Goal: Download file/media

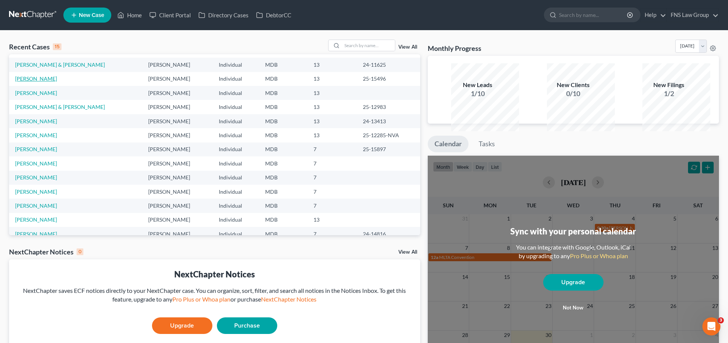
scroll to position [69, 0]
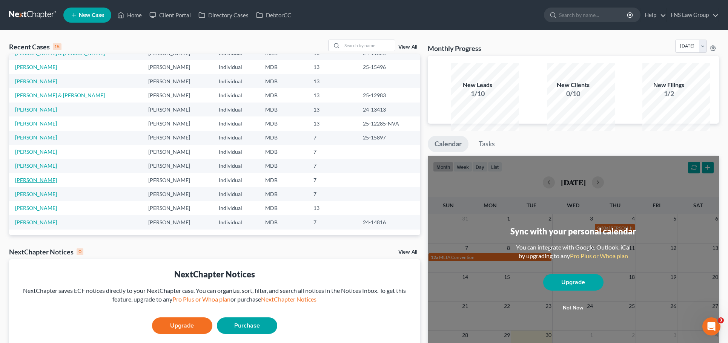
click at [27, 183] on link "[PERSON_NAME]" at bounding box center [36, 180] width 42 height 6
select select "9"
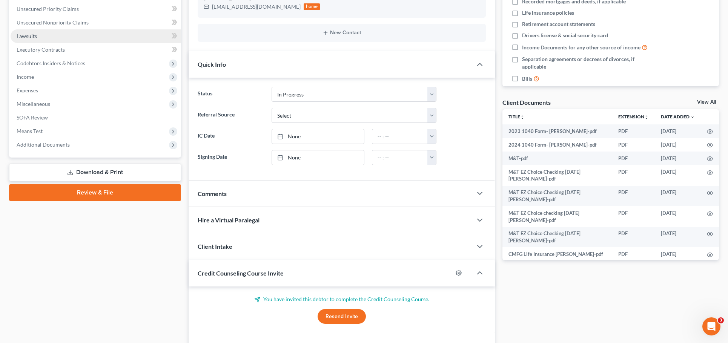
scroll to position [205, 0]
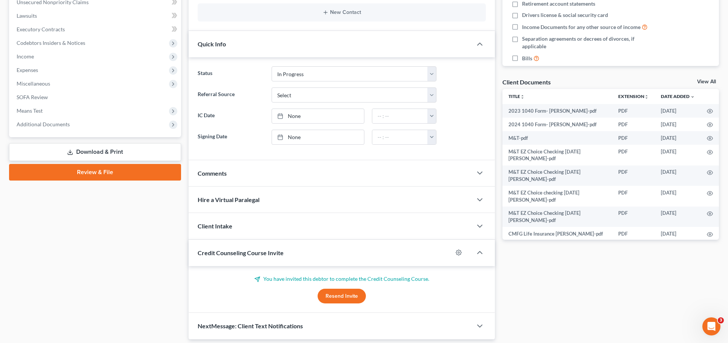
click at [76, 161] on link "Download & Print" at bounding box center [95, 152] width 172 height 18
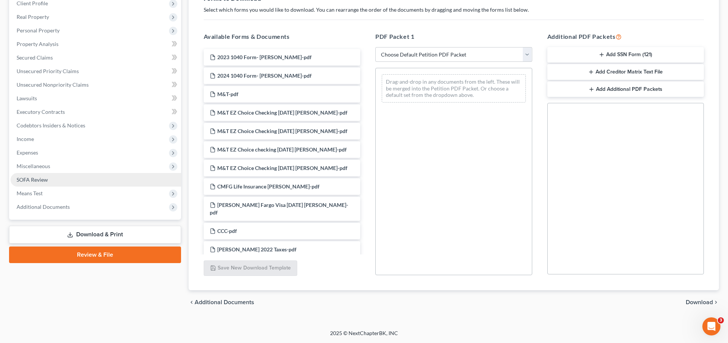
scroll to position [157, 0]
click at [108, 244] on link "Download & Print" at bounding box center [95, 235] width 172 height 18
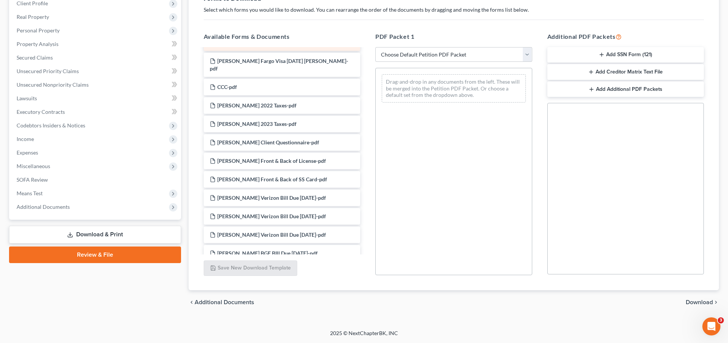
scroll to position [159, 0]
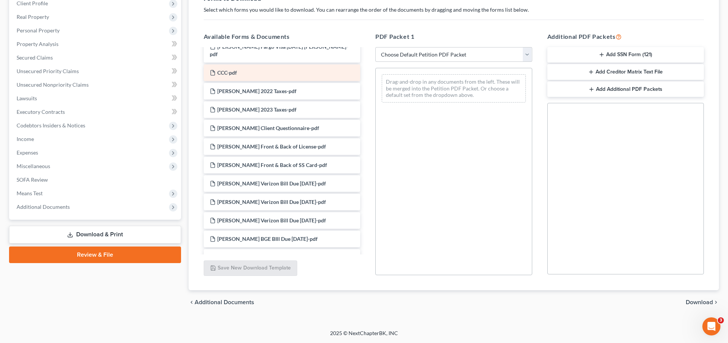
click at [271, 81] on div "CCC-pdf" at bounding box center [282, 73] width 157 height 17
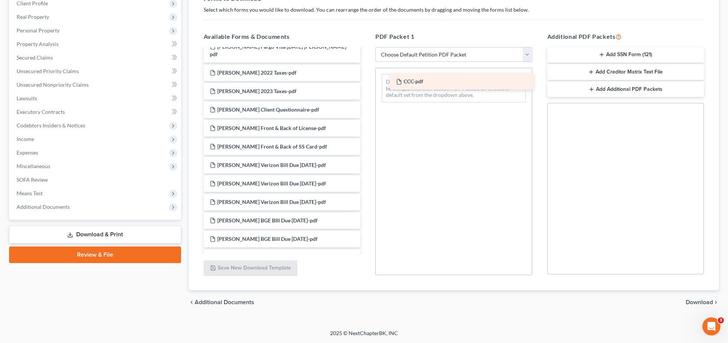
drag, startPoint x: 247, startPoint y: 118, endPoint x: 431, endPoint y: 82, distance: 187.6
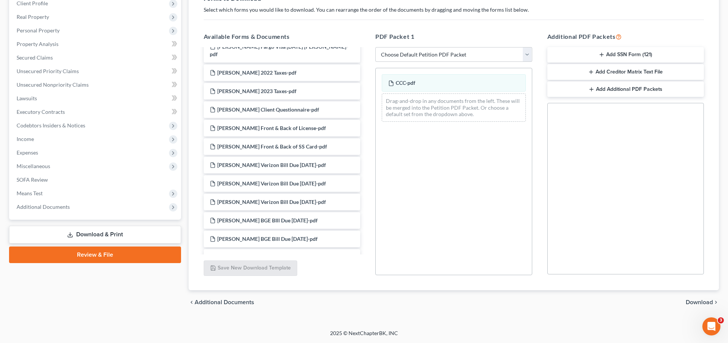
click at [691, 300] on span "Download" at bounding box center [699, 303] width 27 height 6
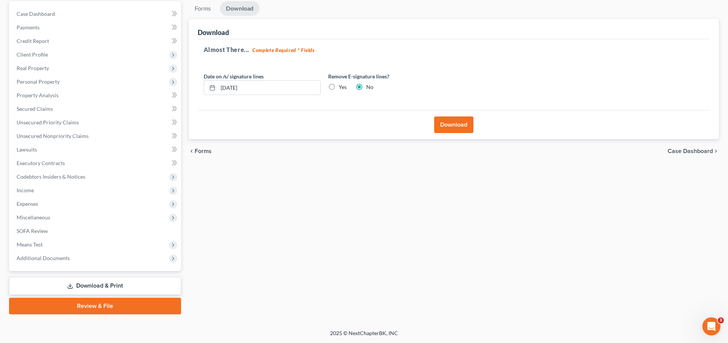
scroll to position [133, 0]
click at [455, 117] on button "Download" at bounding box center [453, 125] width 39 height 17
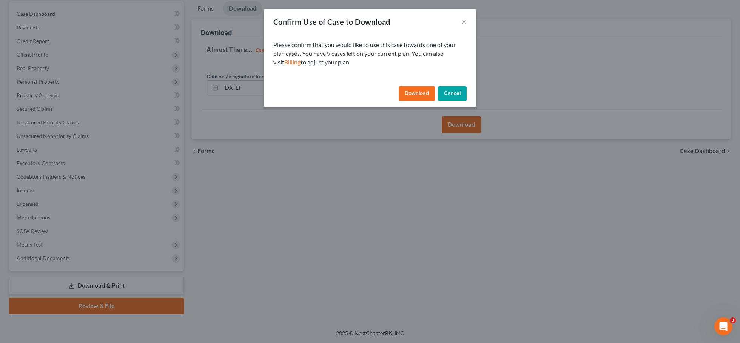
click at [430, 98] on button "Download" at bounding box center [417, 93] width 36 height 15
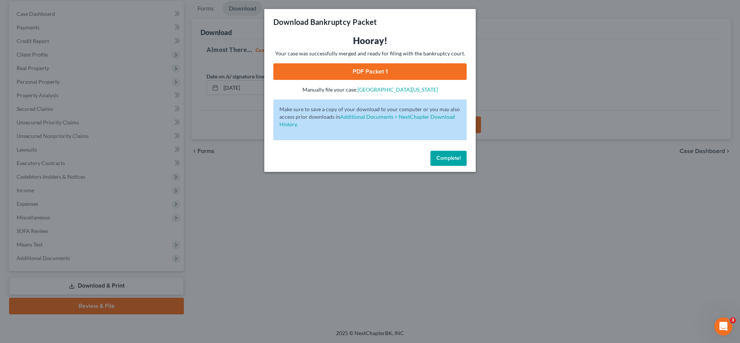
click at [408, 80] on link "PDF Packet 1" at bounding box center [369, 71] width 193 height 17
click at [460, 162] on span "Complete!" at bounding box center [448, 158] width 24 height 6
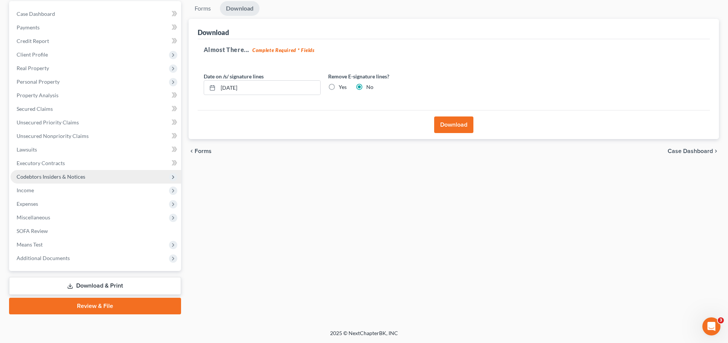
scroll to position [0, 0]
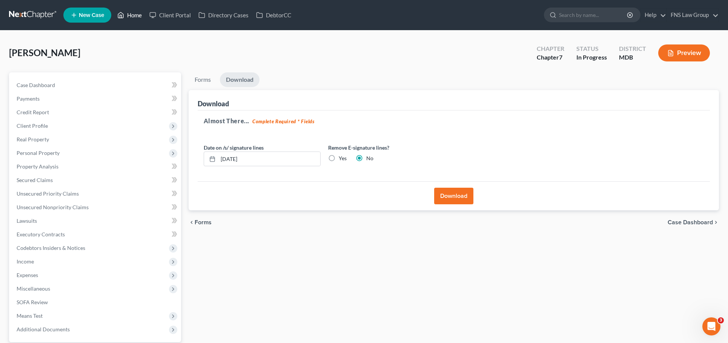
select select "9"
